Goal: Information Seeking & Learning: Understand process/instructions

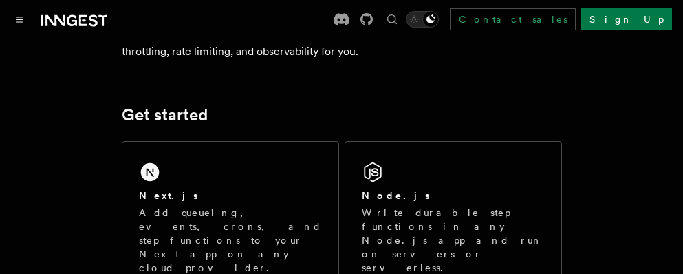
scroll to position [138, 0]
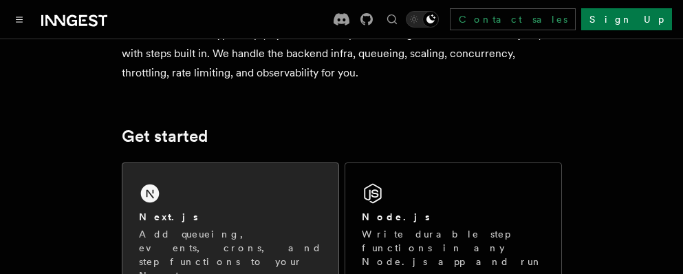
click at [236, 209] on div "Next.js Add queueing, events, crons, and step functions to your Next app on any…" at bounding box center [230, 237] width 216 height 149
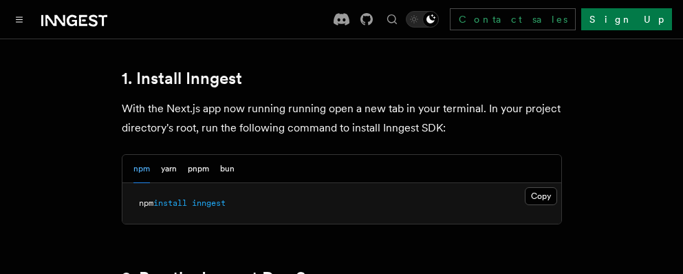
scroll to position [826, 0]
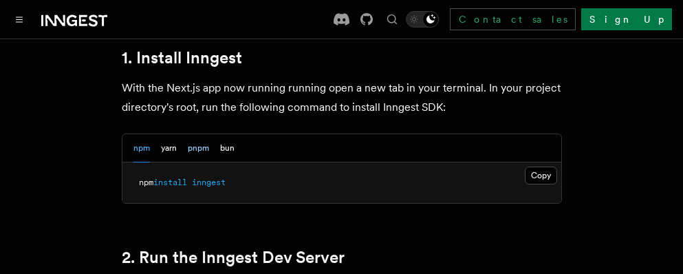
click at [197, 134] on button "pnpm" at bounding box center [198, 148] width 21 height 28
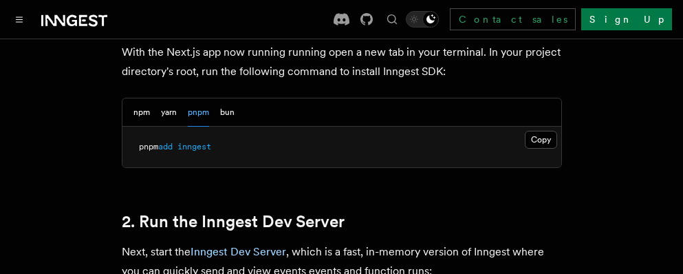
scroll to position [894, 0]
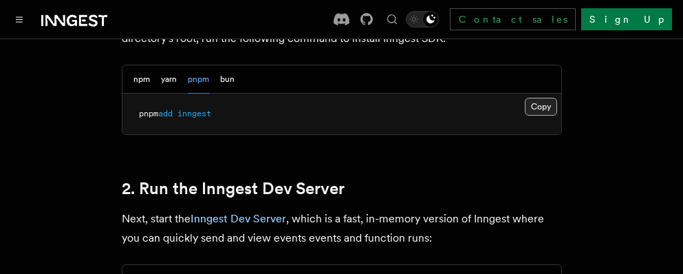
click at [534, 98] on button "Copy Copied" at bounding box center [541, 107] width 32 height 18
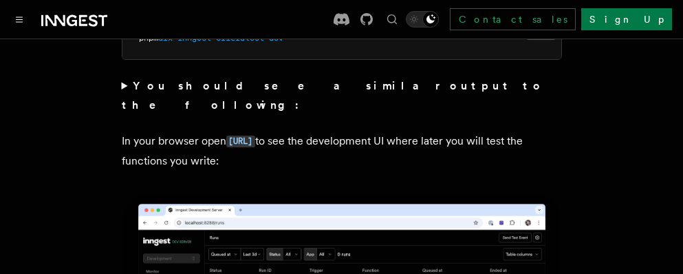
scroll to position [1101, 0]
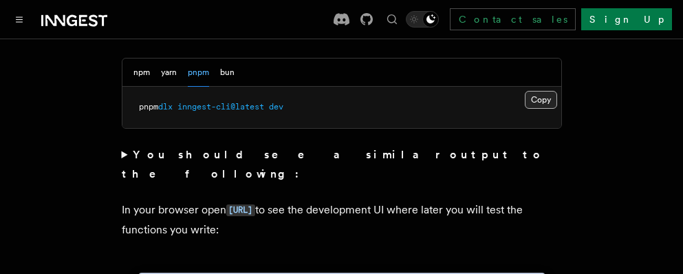
click at [533, 91] on button "Copy Copied" at bounding box center [541, 100] width 32 height 18
click at [122, 145] on summary "You should see a similar output to the following:" at bounding box center [342, 164] width 440 height 39
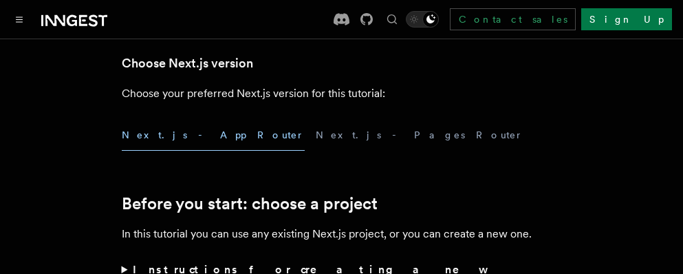
scroll to position [275, 0]
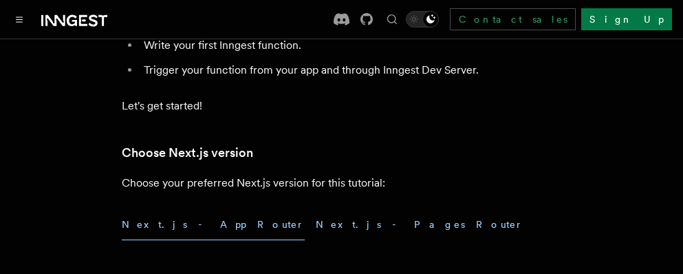
click at [316, 227] on button "Next.js - Pages Router" at bounding box center [420, 224] width 208 height 31
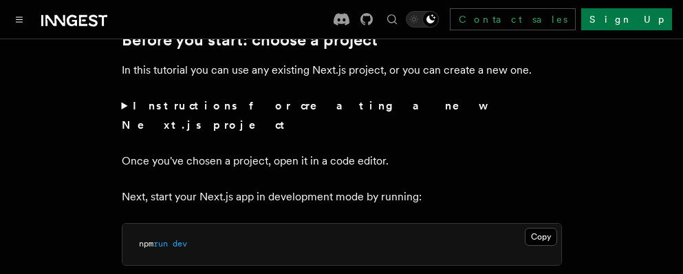
scroll to position [550, 0]
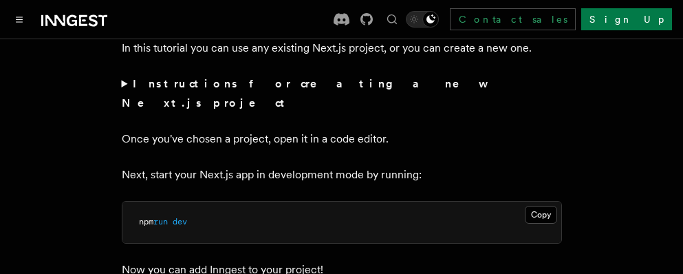
click at [278, 81] on strong "Instructions for creating a new Next.js project" at bounding box center [303, 93] width 363 height 32
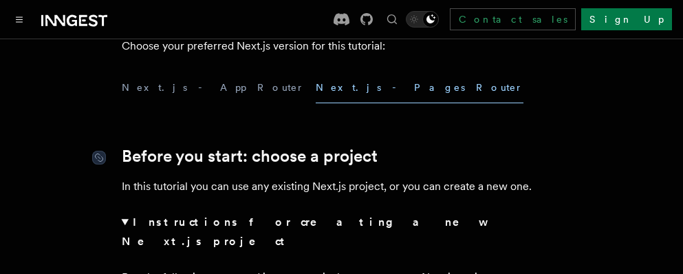
scroll to position [413, 0]
click at [189, 83] on button "Next.js - App Router" at bounding box center [213, 87] width 183 height 31
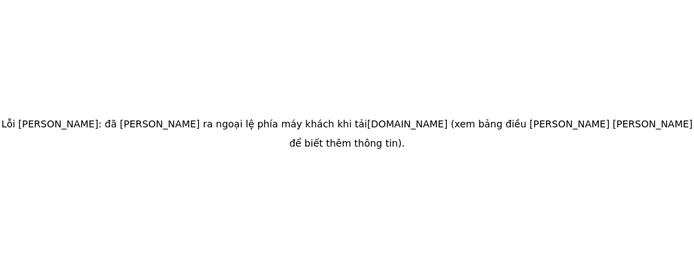
click at [287, 110] on div "Lỗi ứng dụng: đã xảy ra ngoại lệ phía máy khách khi tải www.inngest.com (xem bả…" at bounding box center [347, 137] width 694 height 274
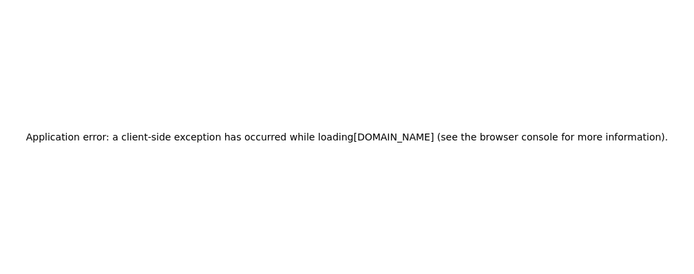
drag, startPoint x: 267, startPoint y: 56, endPoint x: 93, endPoint y: 5, distance: 181.4
click at [255, 56] on div "Application error: a client-side exception has occurred while loading [DOMAIN_N…" at bounding box center [347, 137] width 694 height 274
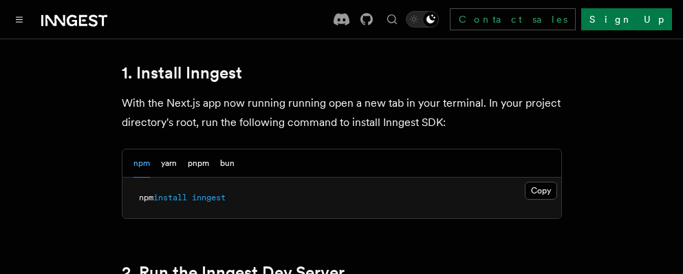
scroll to position [826, 0]
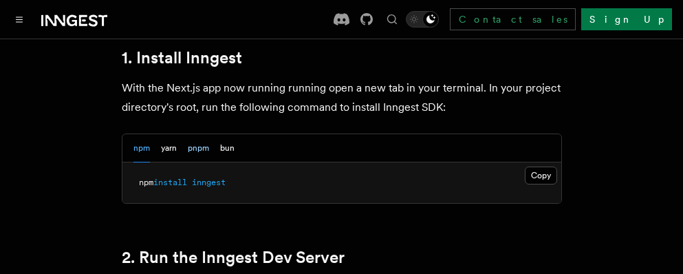
click at [195, 134] on button "pnpm" at bounding box center [198, 148] width 21 height 28
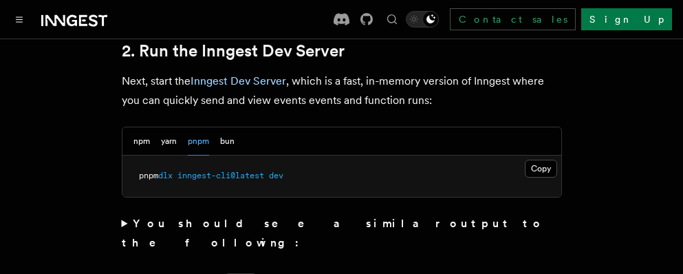
scroll to position [894, 0]
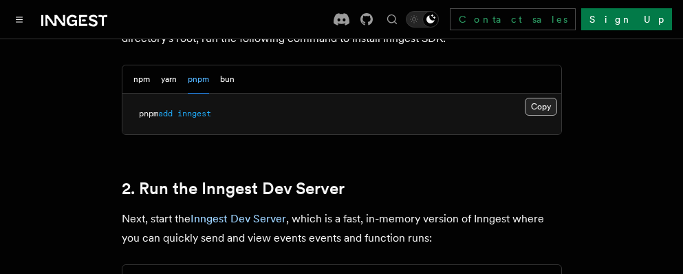
click at [536, 98] on button "Copy Copied" at bounding box center [541, 107] width 32 height 18
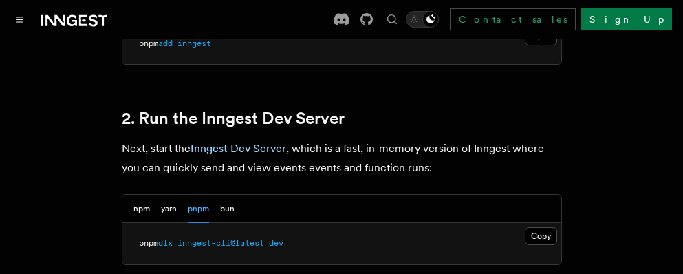
scroll to position [1032, 0]
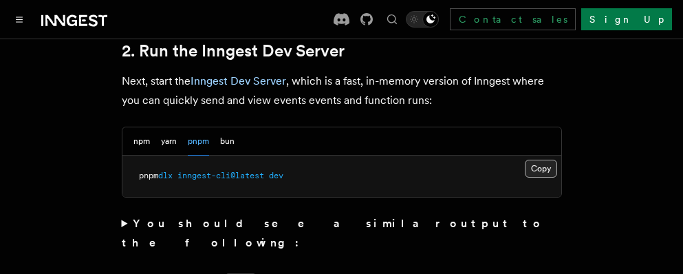
click at [539, 160] on button "Copy Copied" at bounding box center [541, 169] width 32 height 18
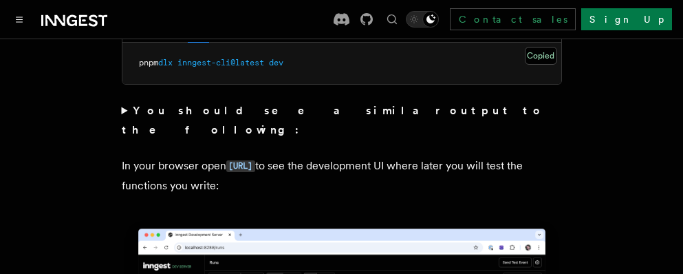
scroll to position [1170, 0]
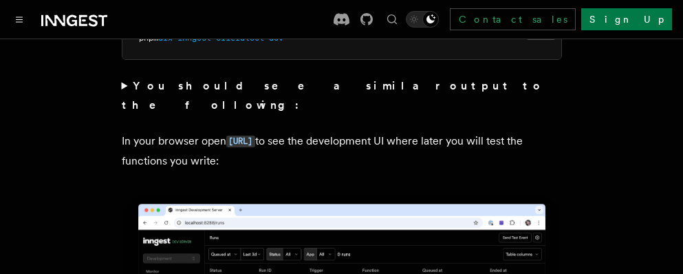
click at [144, 79] on strong "You should see a similar output to the following:" at bounding box center [333, 95] width 423 height 32
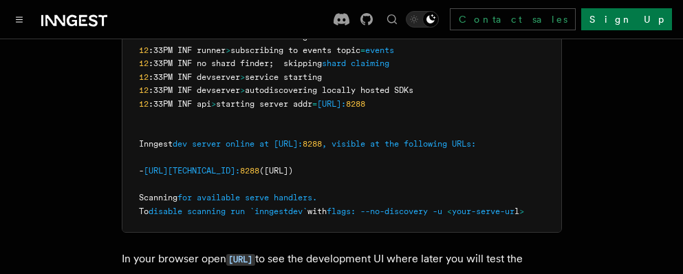
scroll to position [1376, 0]
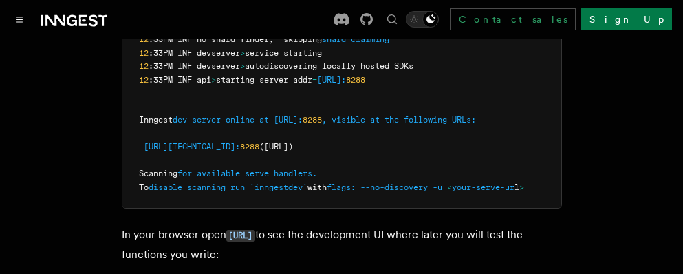
drag, startPoint x: 306, startPoint y: 105, endPoint x: 411, endPoint y: 103, distance: 106.0
click at [293, 142] on span "([URL])" at bounding box center [276, 147] width 34 height 10
copy span "[URL]"
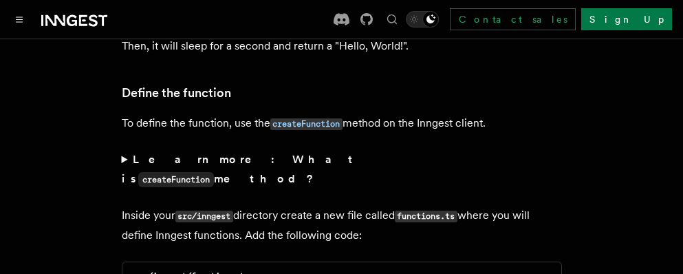
scroll to position [2683, 0]
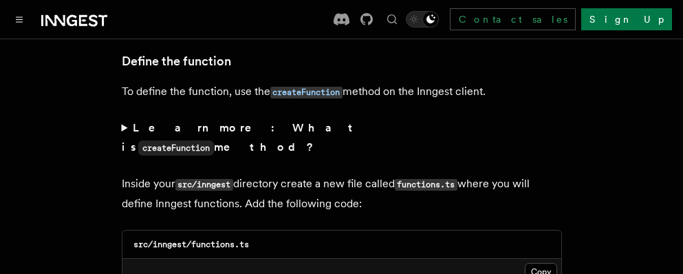
click at [214, 140] on code "createFunction" at bounding box center [176, 147] width 76 height 15
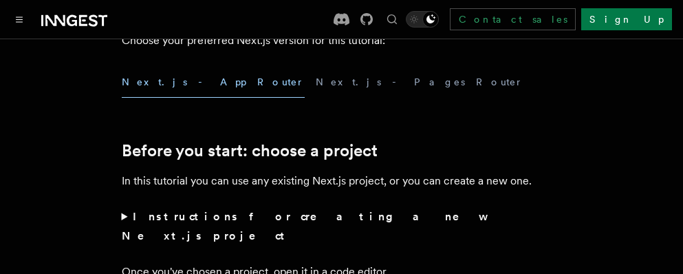
scroll to position [413, 0]
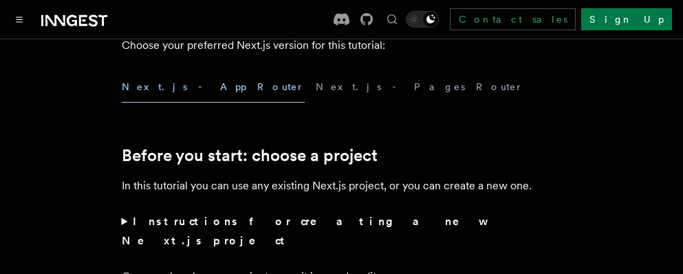
click at [278, 221] on strong "Instructions for creating a new Next.js project" at bounding box center [303, 231] width 363 height 32
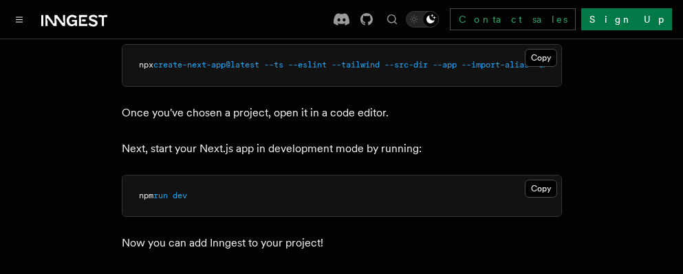
scroll to position [688, 0]
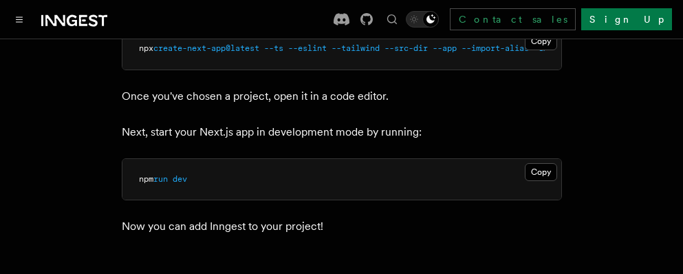
click at [438, 122] on p "Next, start your Next.js app in development mode by running:" at bounding box center [342, 131] width 440 height 19
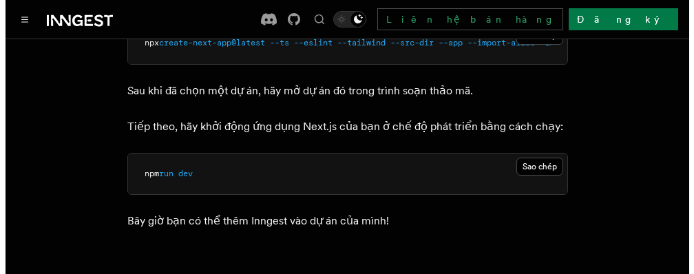
scroll to position [0, 0]
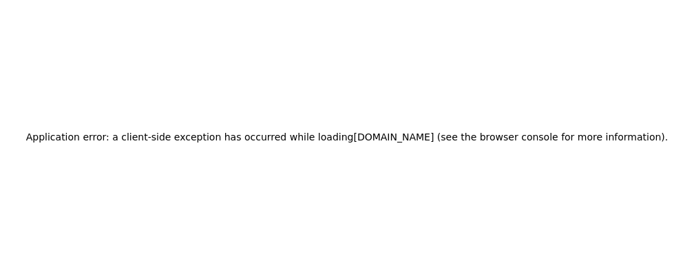
click at [371, 142] on h2 "Application error: a client-side exception has occurred while loading www.innge…" at bounding box center [347, 136] width 642 height 19
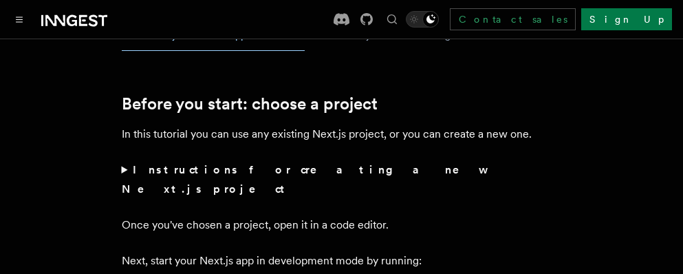
scroll to position [482, 0]
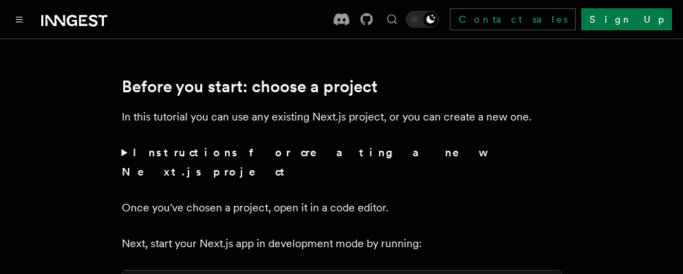
click at [309, 151] on strong "Instructions for creating a new Next.js project" at bounding box center [303, 162] width 363 height 32
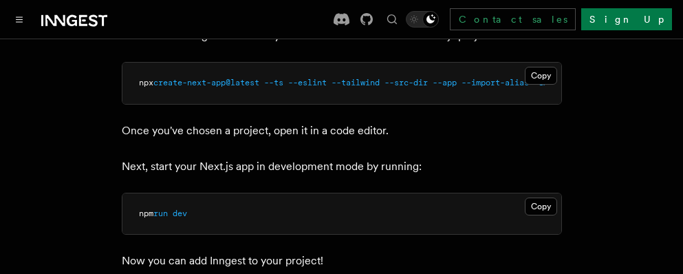
scroll to position [688, 0]
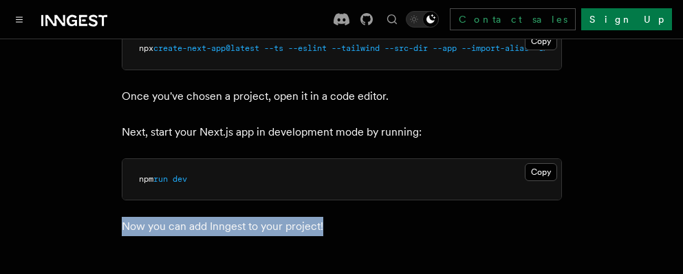
drag, startPoint x: 377, startPoint y: 223, endPoint x: 103, endPoint y: 226, distance: 273.9
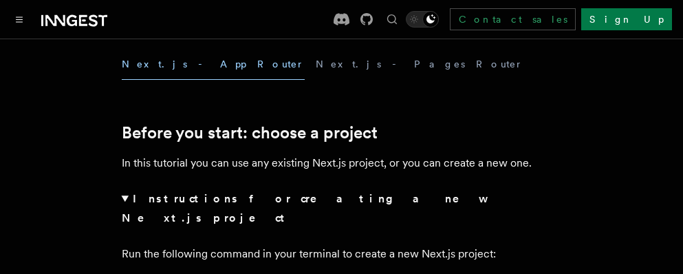
scroll to position [413, 0]
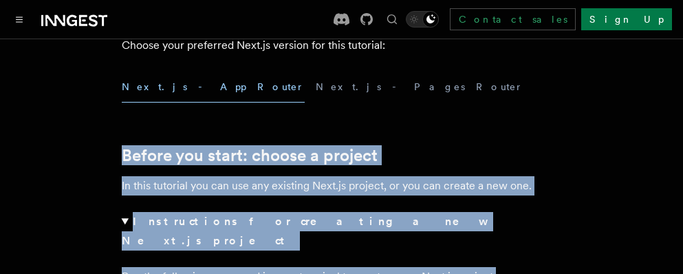
drag, startPoint x: 524, startPoint y: 249, endPoint x: 87, endPoint y: 162, distance: 446.3
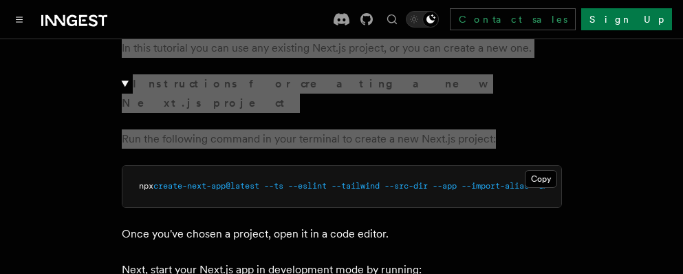
scroll to position [482, 0]
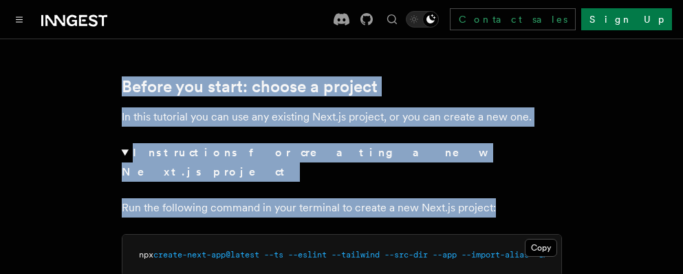
click at [264, 117] on p "In this tutorial you can use any existing Next.js project, or you can create a …" at bounding box center [342, 116] width 440 height 19
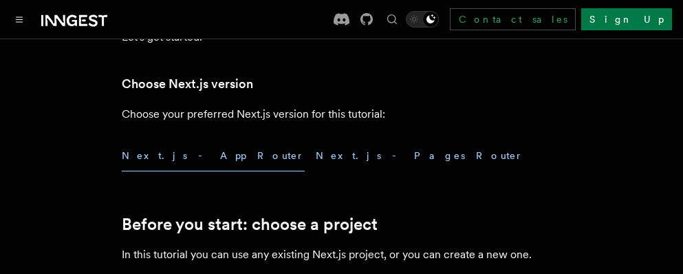
click at [316, 148] on button "Next.js - Pages Router" at bounding box center [420, 155] width 208 height 31
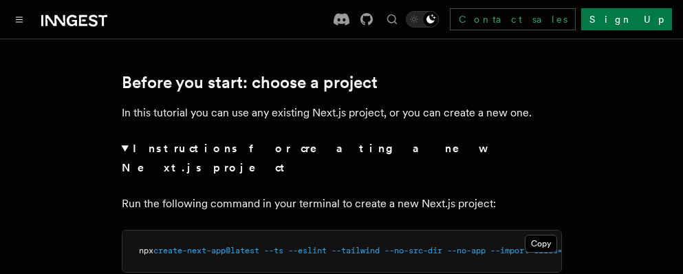
scroll to position [550, 0]
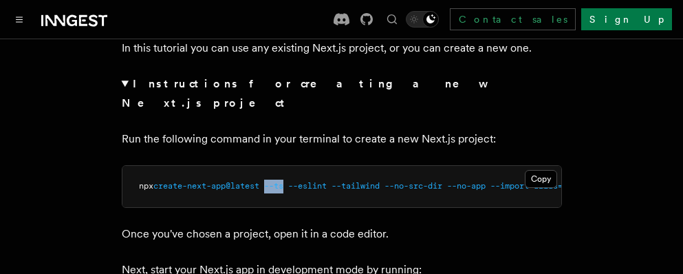
drag, startPoint x: 270, startPoint y: 186, endPoint x: 292, endPoint y: 187, distance: 21.3
click at [292, 187] on pre "npx create-next-app@latest --ts --eslint --tailwind --no-src-dir --no-app --imp…" at bounding box center [341, 186] width 439 height 41
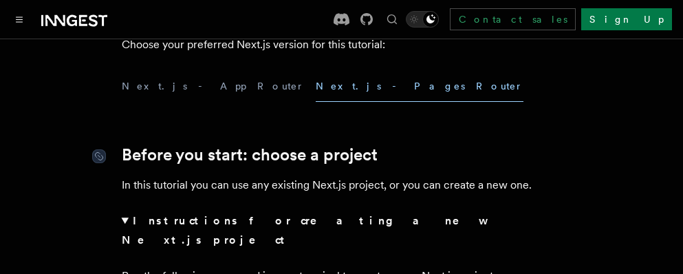
scroll to position [413, 0]
click at [178, 90] on button "Next.js - App Router" at bounding box center [213, 87] width 183 height 31
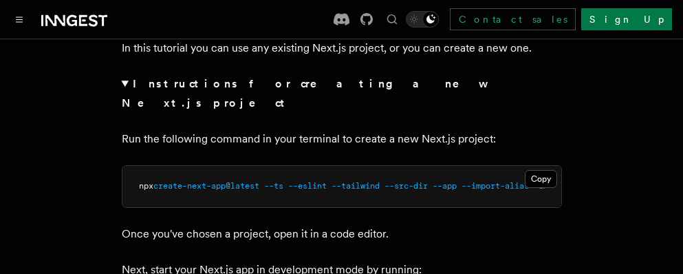
scroll to position [0, 99]
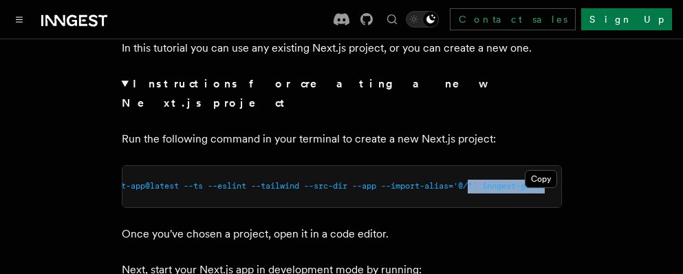
drag, startPoint x: 526, startPoint y: 167, endPoint x: 559, endPoint y: 177, distance: 34.6
click at [404, 181] on span "--import-alias=" at bounding box center [417, 186] width 72 height 10
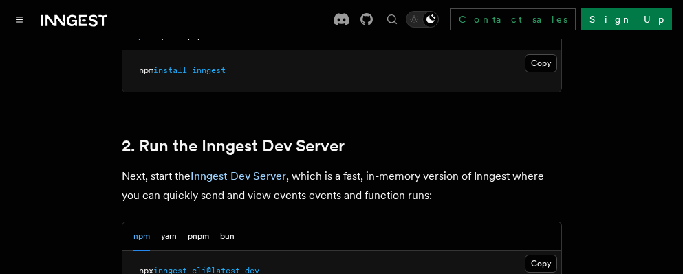
scroll to position [1101, 0]
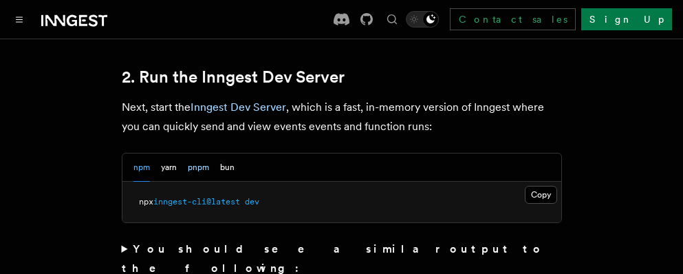
click at [202, 154] on button "pnpm" at bounding box center [198, 167] width 21 height 28
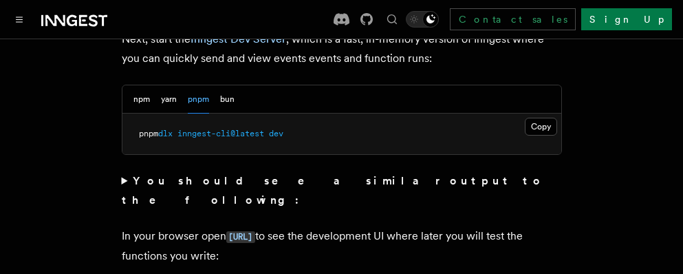
scroll to position [1170, 0]
click at [294, 173] on strong "You should see a similar output to the following:" at bounding box center [333, 189] width 423 height 32
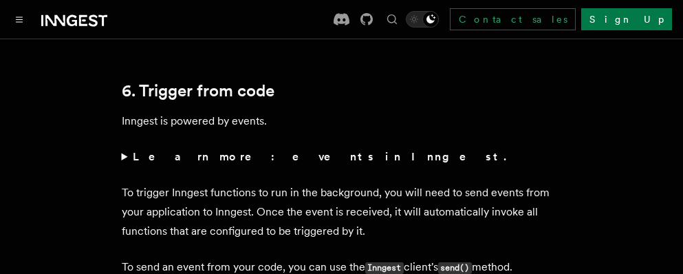
scroll to position [6881, 0]
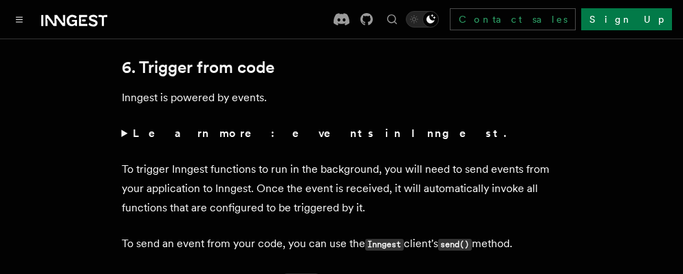
click at [260, 127] on strong "Learn more: events in Inngest." at bounding box center [321, 133] width 376 height 13
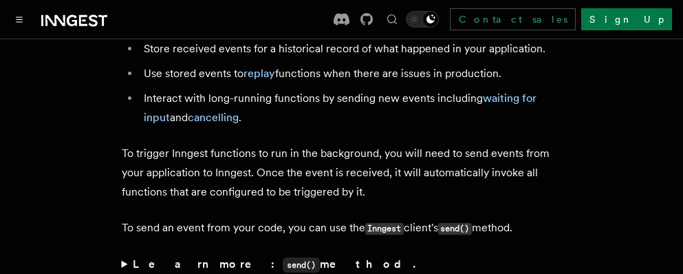
scroll to position [7087, 0]
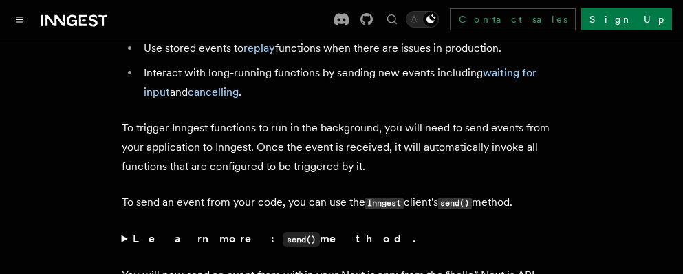
click at [249, 232] on strong "Learn more: send() method." at bounding box center [276, 238] width 286 height 13
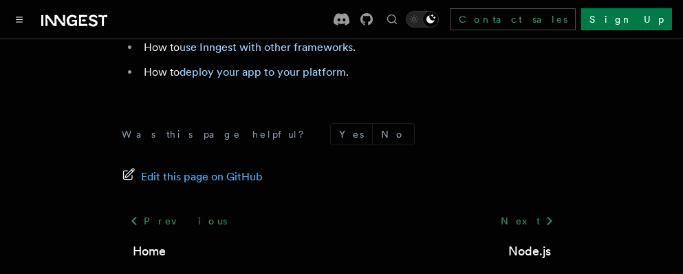
scroll to position [9076, 0]
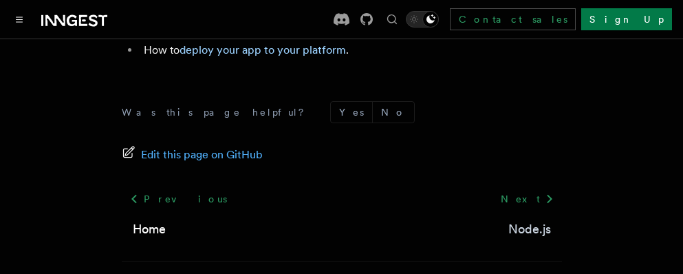
click at [511, 219] on link "Node.js" at bounding box center [529, 228] width 43 height 19
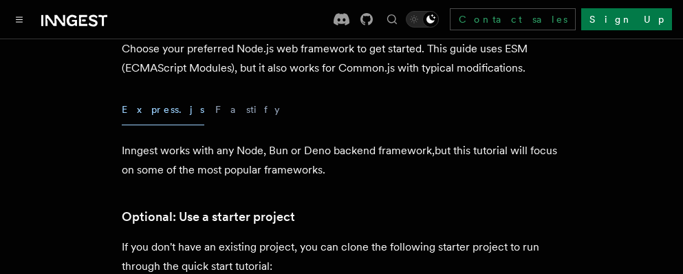
scroll to position [413, 0]
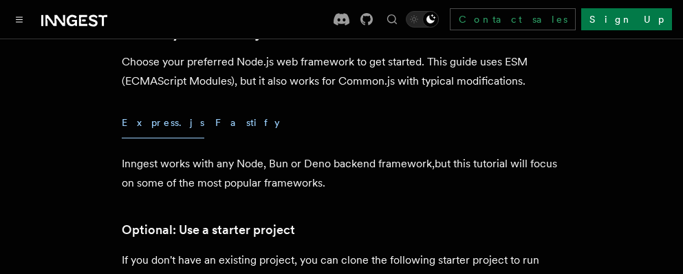
click at [215, 123] on button "Fastify" at bounding box center [247, 122] width 65 height 31
click at [142, 123] on button "Express.js" at bounding box center [163, 122] width 83 height 31
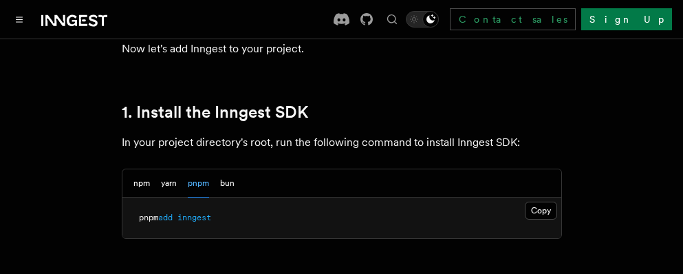
scroll to position [757, 0]
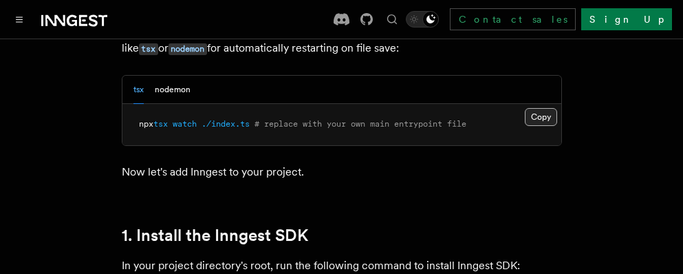
click at [548, 117] on button "Copy Copied" at bounding box center [541, 117] width 32 height 18
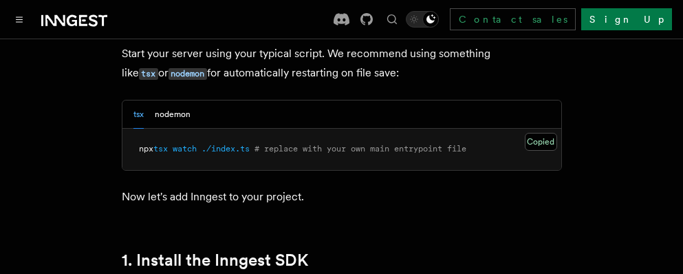
scroll to position [688, 0]
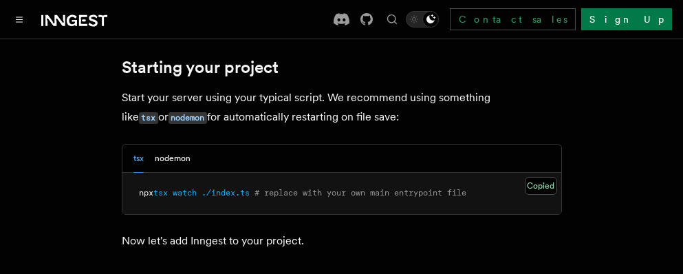
click at [181, 144] on div "tsx nodemon Copy Copied npx tsx watch ./index.ts # replace with your own main e…" at bounding box center [342, 179] width 440 height 71
click at [173, 156] on button "nodemon" at bounding box center [173, 158] width 36 height 28
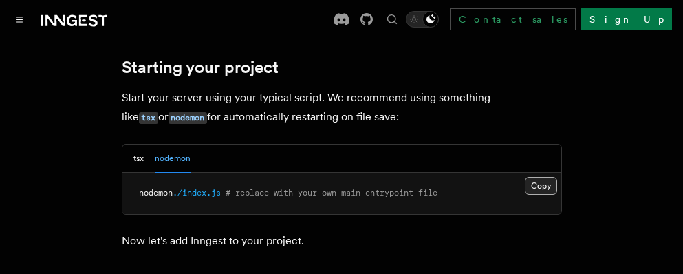
click at [540, 182] on button "Copy Copied" at bounding box center [541, 186] width 32 height 18
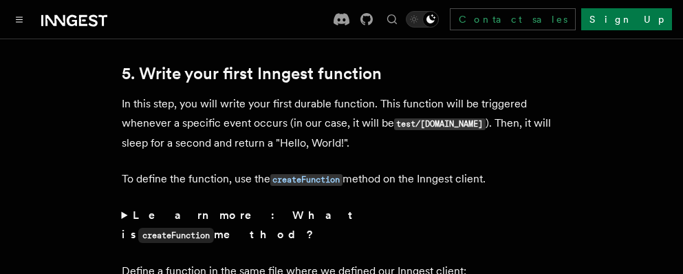
scroll to position [2615, 0]
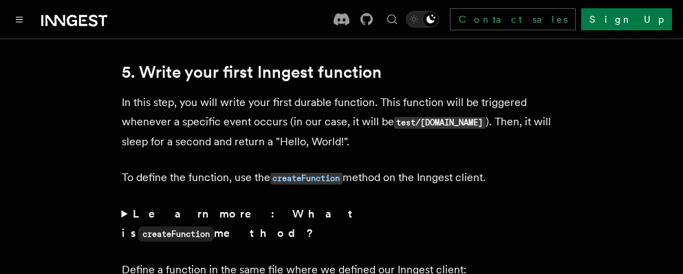
click at [203, 211] on strong "Learn more: What is createFunction method?" at bounding box center [240, 223] width 237 height 32
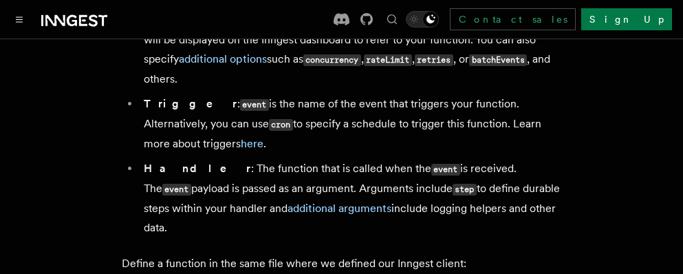
scroll to position [3027, 0]
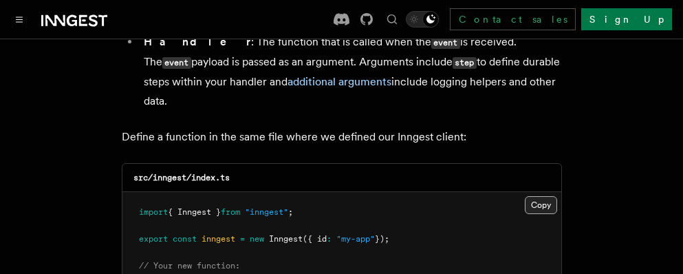
click at [539, 196] on button "Copy Copied" at bounding box center [541, 205] width 32 height 18
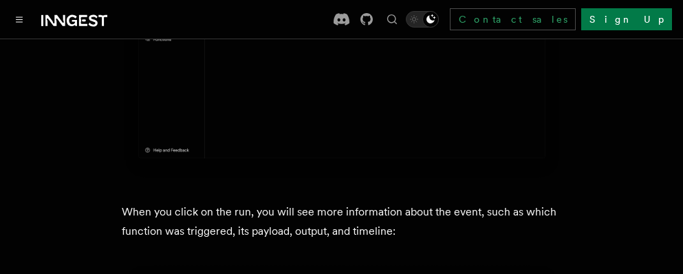
scroll to position [5161, 0]
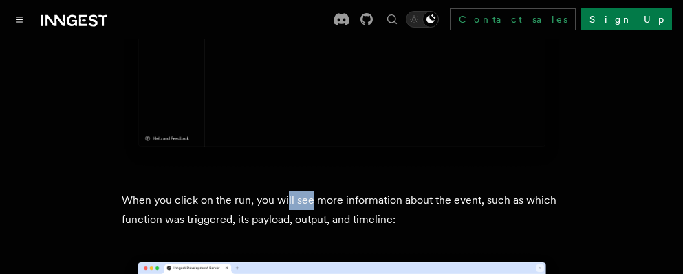
click at [308, 191] on p "When you click on the run, you will see more information about the event, such …" at bounding box center [342, 210] width 440 height 39
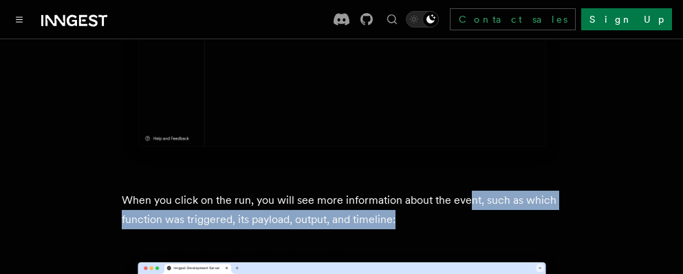
drag, startPoint x: 466, startPoint y: 140, endPoint x: 577, endPoint y: 149, distance: 111.8
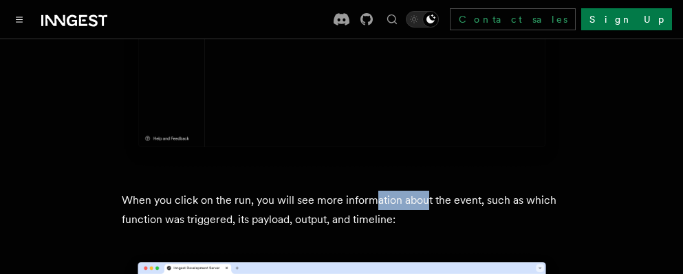
drag, startPoint x: 375, startPoint y: 125, endPoint x: 425, endPoint y: 125, distance: 50.2
click at [425, 191] on p "When you click on the run, you will see more information about the event, such …" at bounding box center [342, 210] width 440 height 39
click at [420, 191] on p "When you click on the run, you will see more information about the event, such …" at bounding box center [342, 210] width 440 height 39
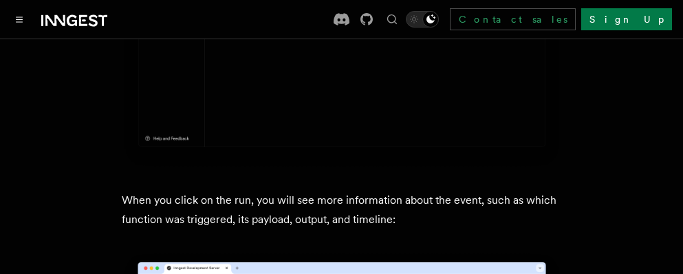
click at [420, 191] on p "When you click on the run, you will see more information about the event, such …" at bounding box center [342, 210] width 440 height 39
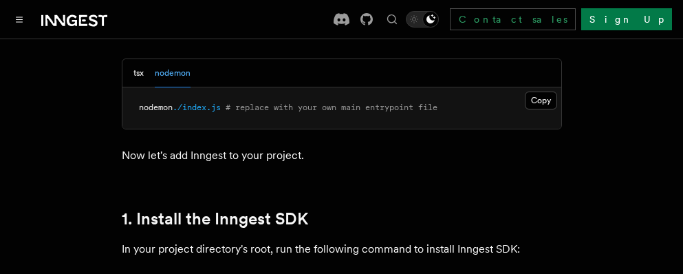
scroll to position [963, 0]
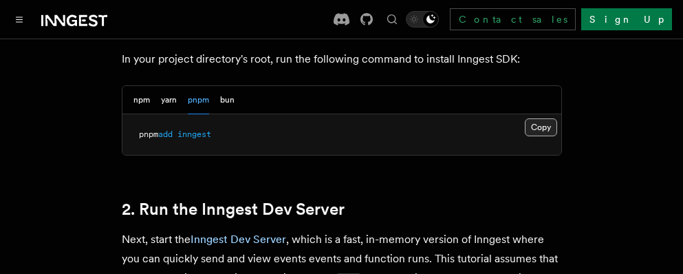
click at [549, 121] on button "Copy Copied" at bounding box center [541, 127] width 32 height 18
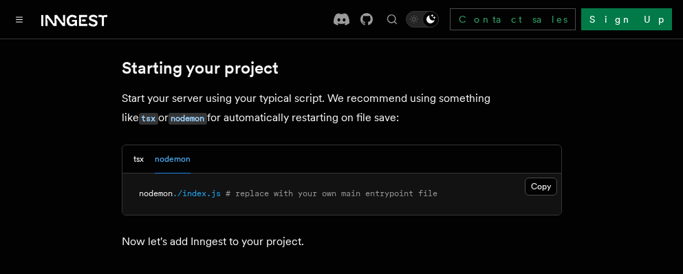
scroll to position [550, 0]
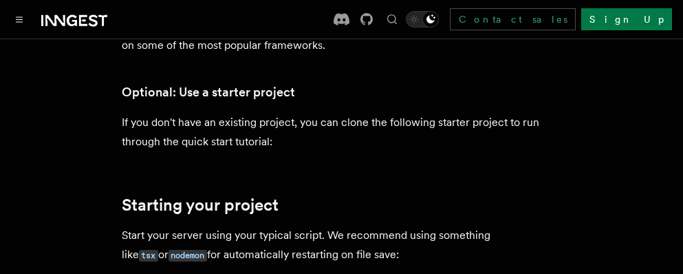
click at [357, 25] on div "Search... Ctrl+K Contact sales Sign Up" at bounding box center [406, 19] width 532 height 22
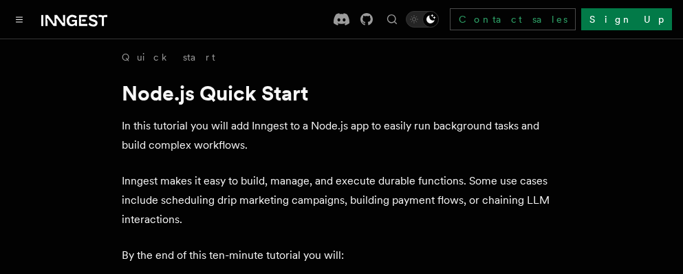
scroll to position [0, 0]
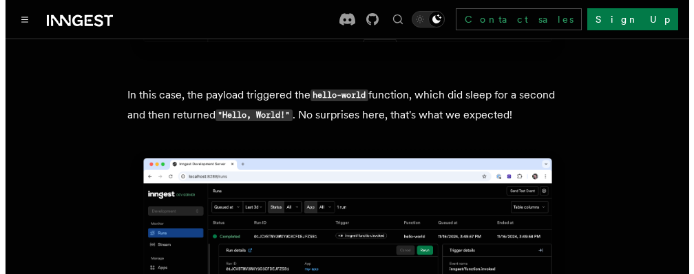
scroll to position [5088, 0]
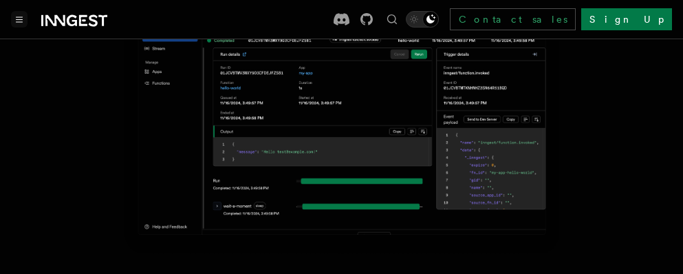
click at [17, 19] on icon "Toggle navigation" at bounding box center [20, 19] width 6 height 5
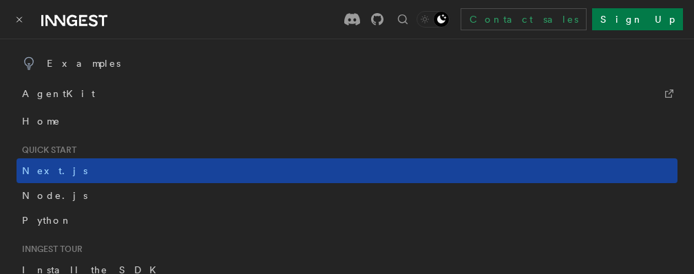
scroll to position [69, 0]
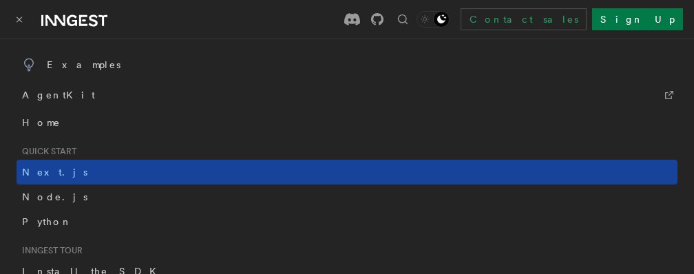
click at [78, 169] on link "Next.js" at bounding box center [347, 172] width 661 height 25
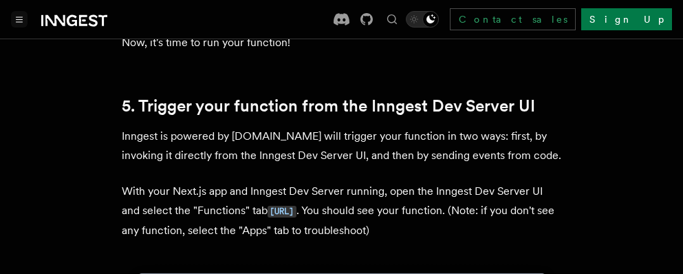
scroll to position [3165, 0]
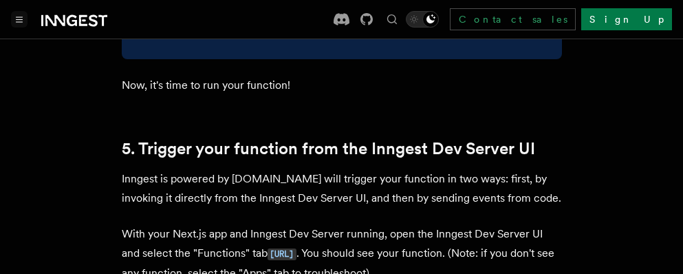
click at [465, 224] on p "With your Next.js app and Inngest Dev Server running, open the Inngest Dev Serv…" at bounding box center [342, 253] width 440 height 58
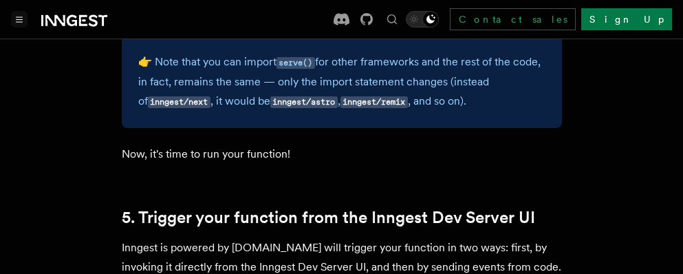
scroll to position [3234, 0]
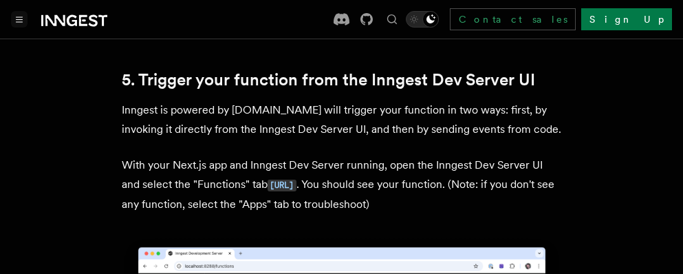
click at [325, 100] on p "Inngest is powered by [DOMAIN_NAME] will trigger your function in two ways: fir…" at bounding box center [342, 119] width 440 height 39
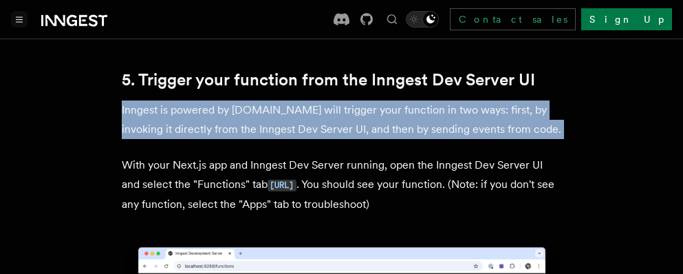
click at [325, 100] on p "Inngest is powered by [DOMAIN_NAME] will trigger your function in two ways: fir…" at bounding box center [342, 119] width 440 height 39
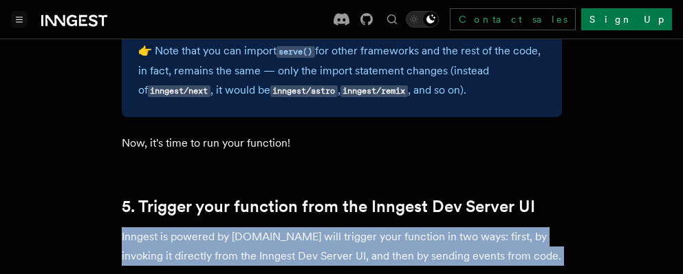
scroll to position [3096, 0]
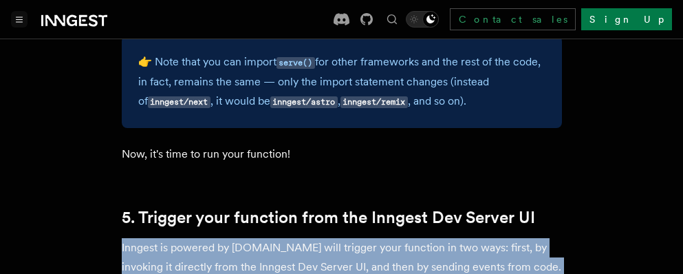
click at [427, 238] on p "Inngest is powered by [DOMAIN_NAME] will trigger your function in two ways: fir…" at bounding box center [342, 257] width 440 height 39
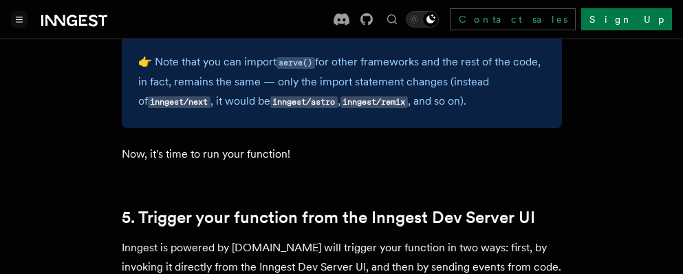
click at [421, 238] on p "Inngest is powered by [DOMAIN_NAME] will trigger your function in two ways: fir…" at bounding box center [342, 257] width 440 height 39
click at [422, 238] on p "Inngest is powered by [DOMAIN_NAME] will trigger your function in two ways: fir…" at bounding box center [342, 257] width 440 height 39
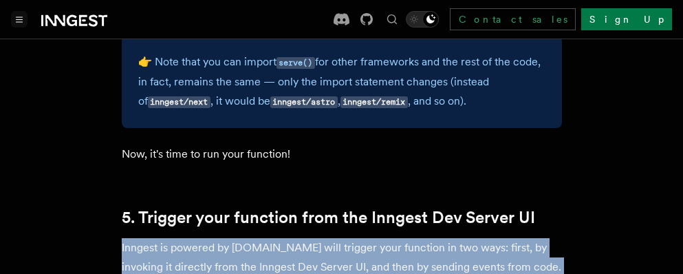
click at [422, 238] on p "Inngest is powered by [DOMAIN_NAME] will trigger your function in two ways: fir…" at bounding box center [342, 257] width 440 height 39
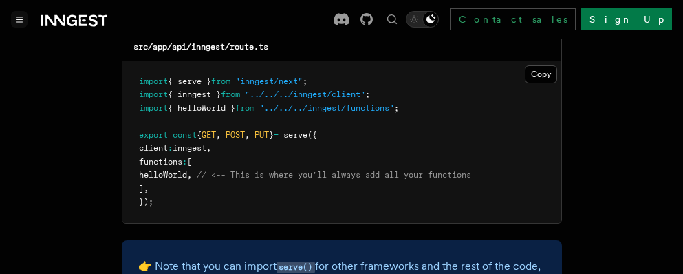
scroll to position [2959, 0]
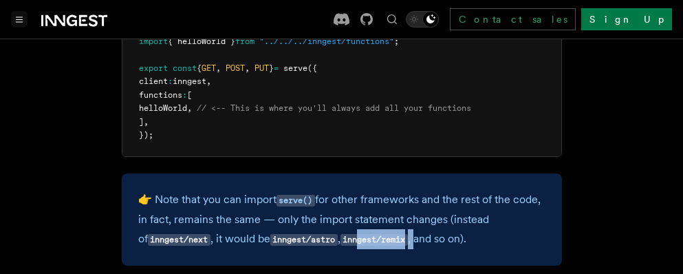
drag, startPoint x: 359, startPoint y: 177, endPoint x: 415, endPoint y: 182, distance: 55.9
click at [415, 190] on p "👉 Note that you can import serve() for other frameworks and the rest of the cod…" at bounding box center [341, 219] width 407 height 59
click at [375, 234] on code "inngest/remix" at bounding box center [374, 240] width 67 height 12
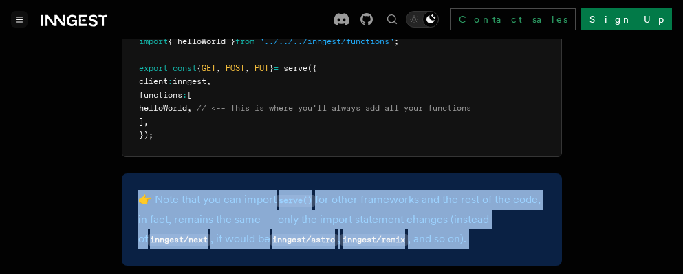
click at [375, 234] on code "inngest/remix" at bounding box center [374, 240] width 67 height 12
click at [372, 234] on code "inngest/remix" at bounding box center [374, 240] width 67 height 12
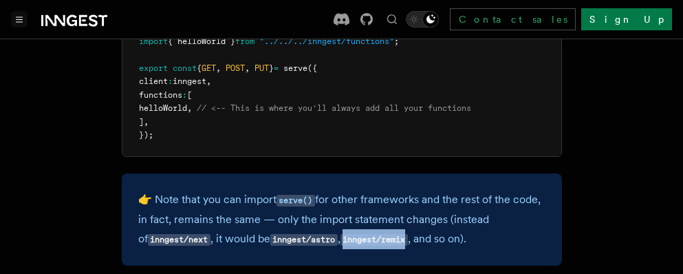
drag, startPoint x: 341, startPoint y: 180, endPoint x: 407, endPoint y: 176, distance: 65.5
click at [407, 234] on code "inngest/remix" at bounding box center [374, 240] width 67 height 12
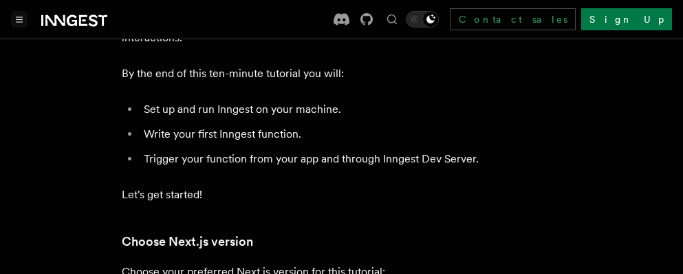
scroll to position [69, 0]
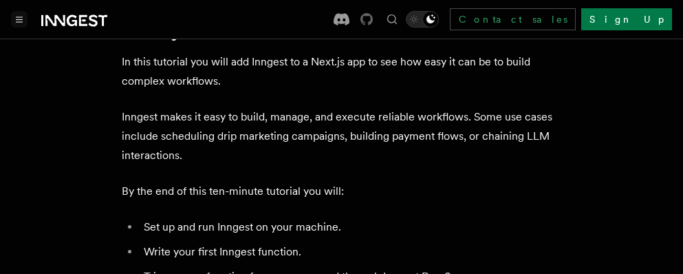
click at [373, 19] on icon at bounding box center [367, 19] width 12 height 12
